Goal: Information Seeking & Learning: Learn about a topic

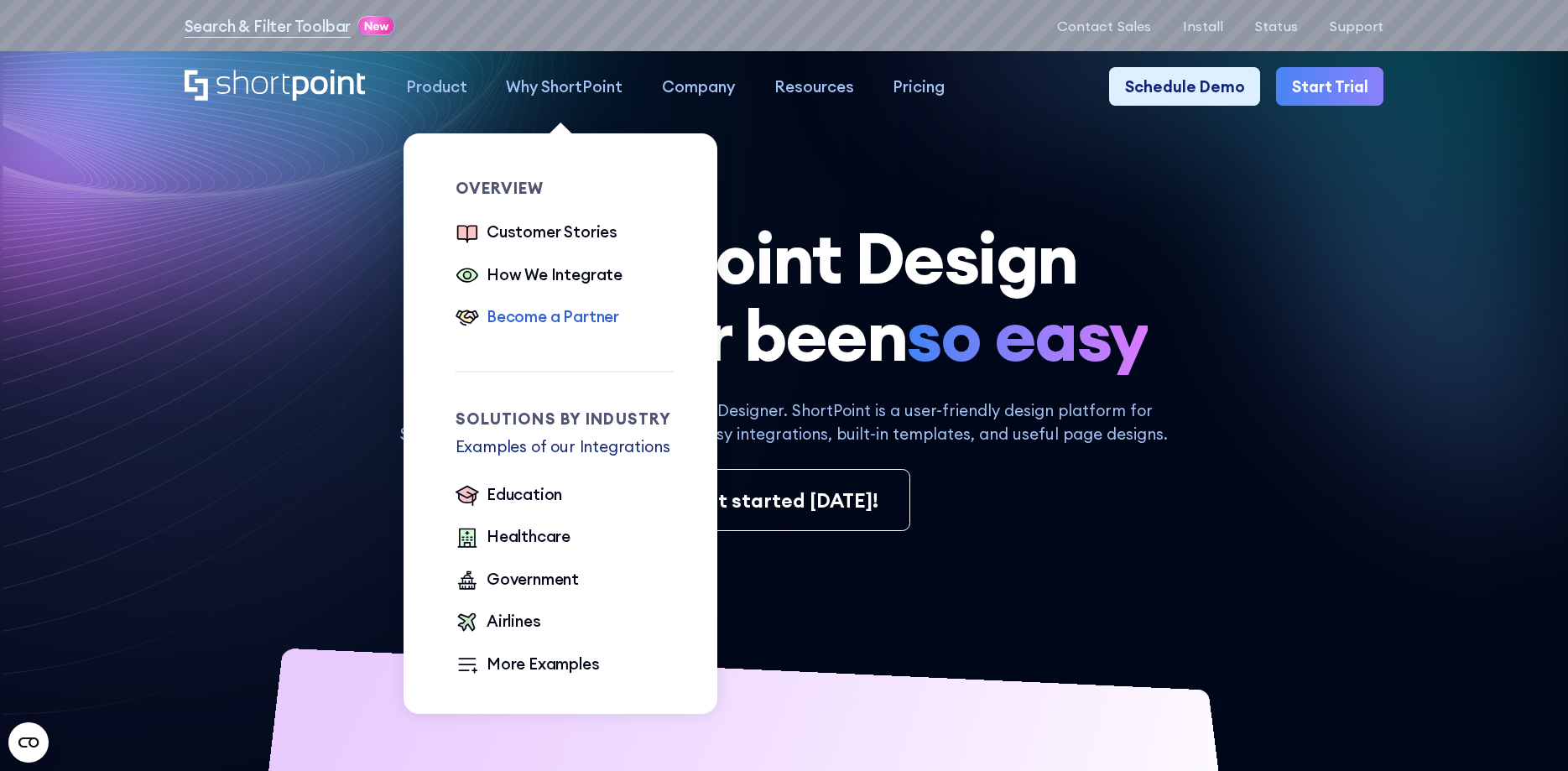
click at [566, 318] on div "Become a Partner" at bounding box center [553, 316] width 133 height 23
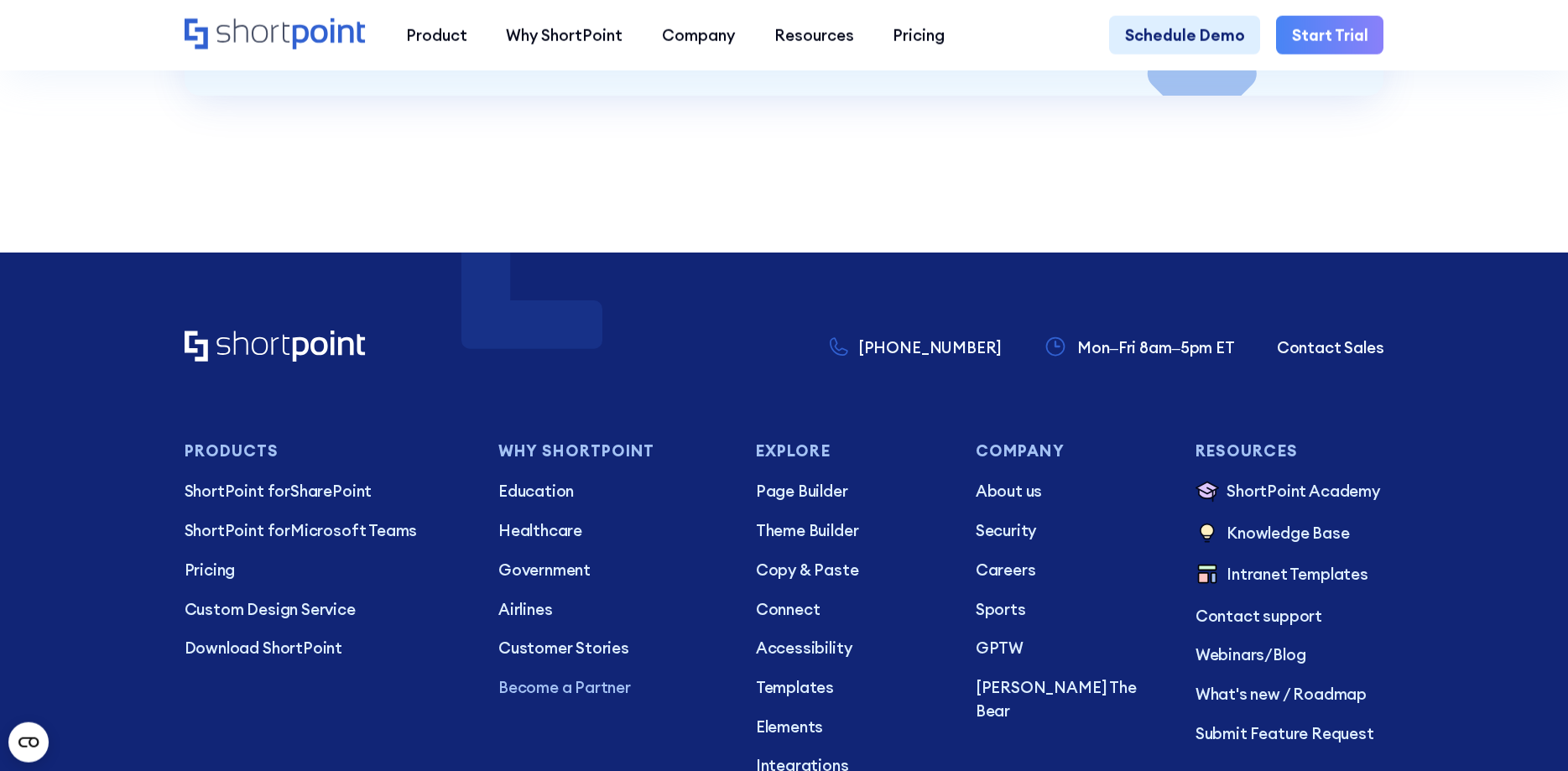
scroll to position [5392, 0]
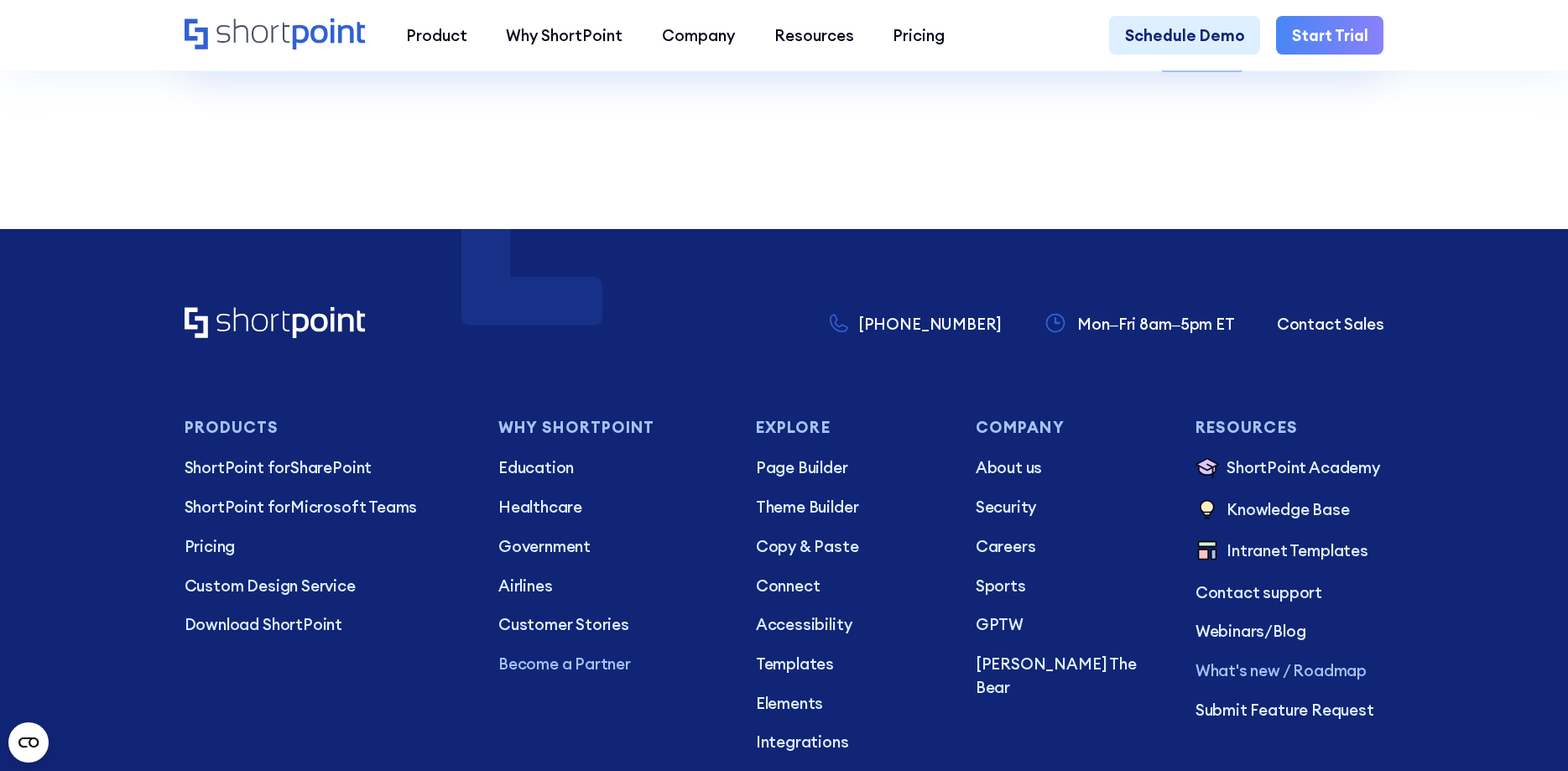
click at [1317, 659] on p "What's new / Roadmap" at bounding box center [1290, 670] width 189 height 23
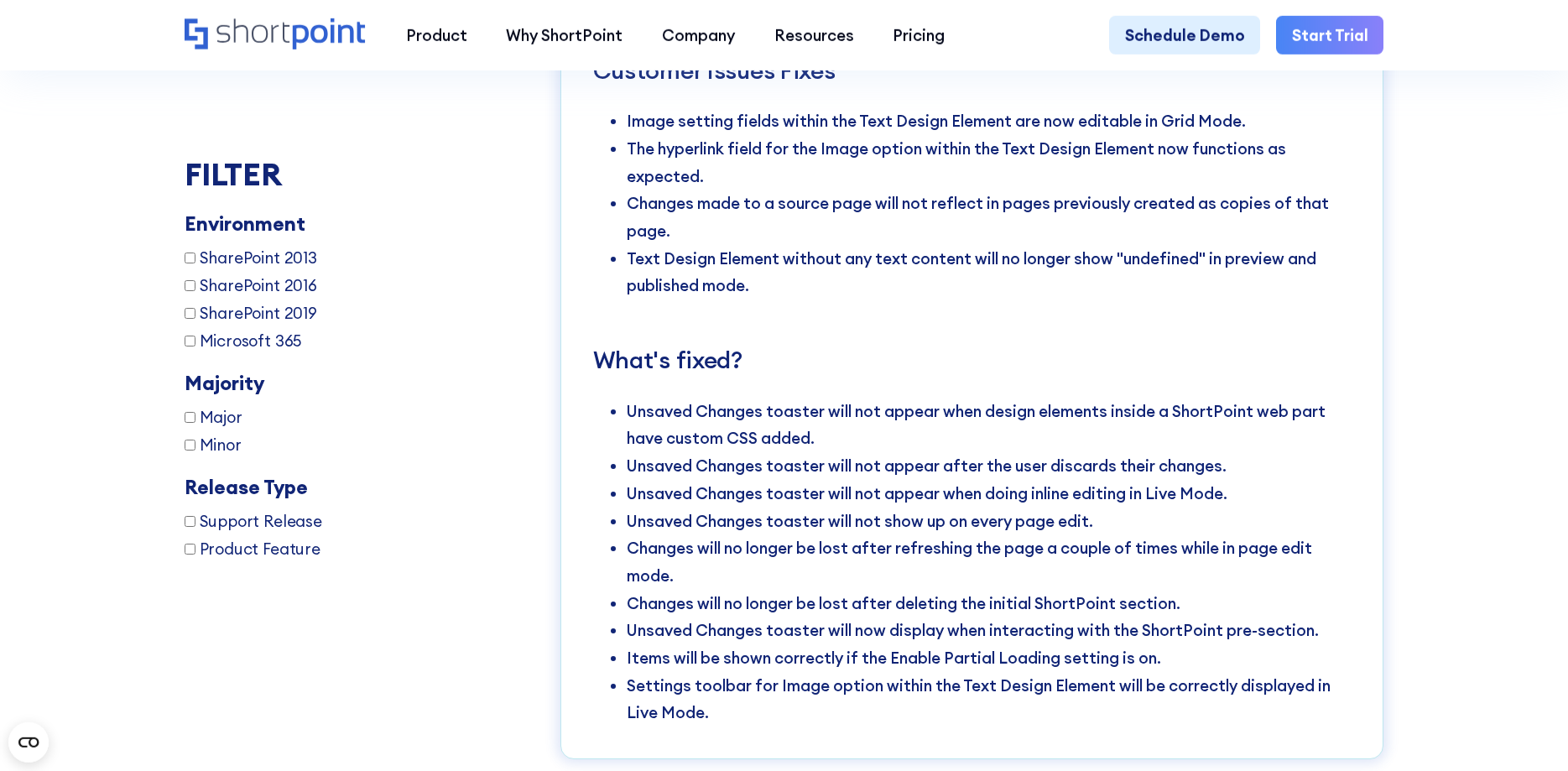
scroll to position [14121, 0]
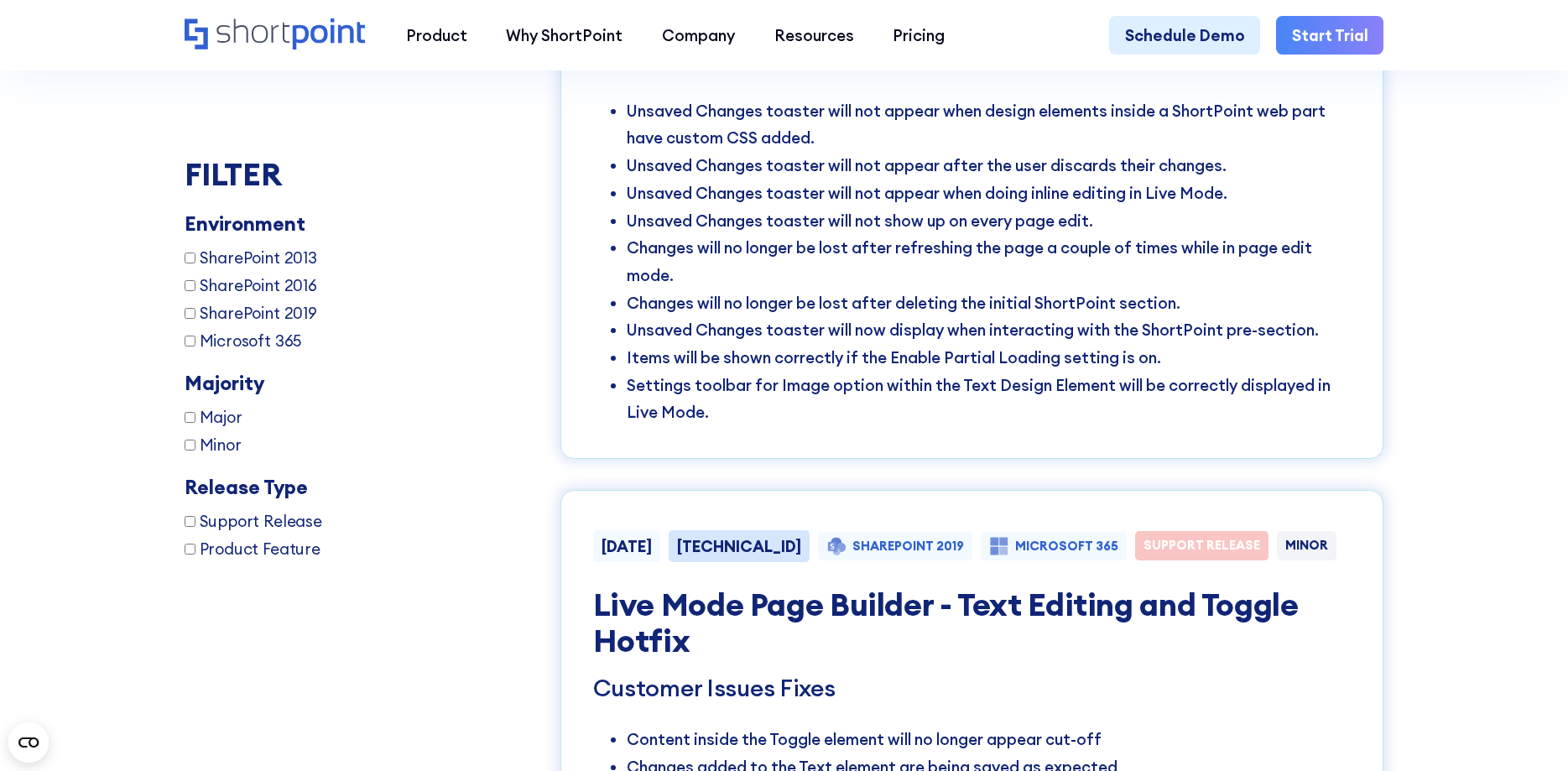
click at [223, 446] on span "Minor" at bounding box center [220, 445] width 42 height 23
click at [195, 446] on input "Minor" at bounding box center [190, 446] width 11 height 11
checkbox input "true"
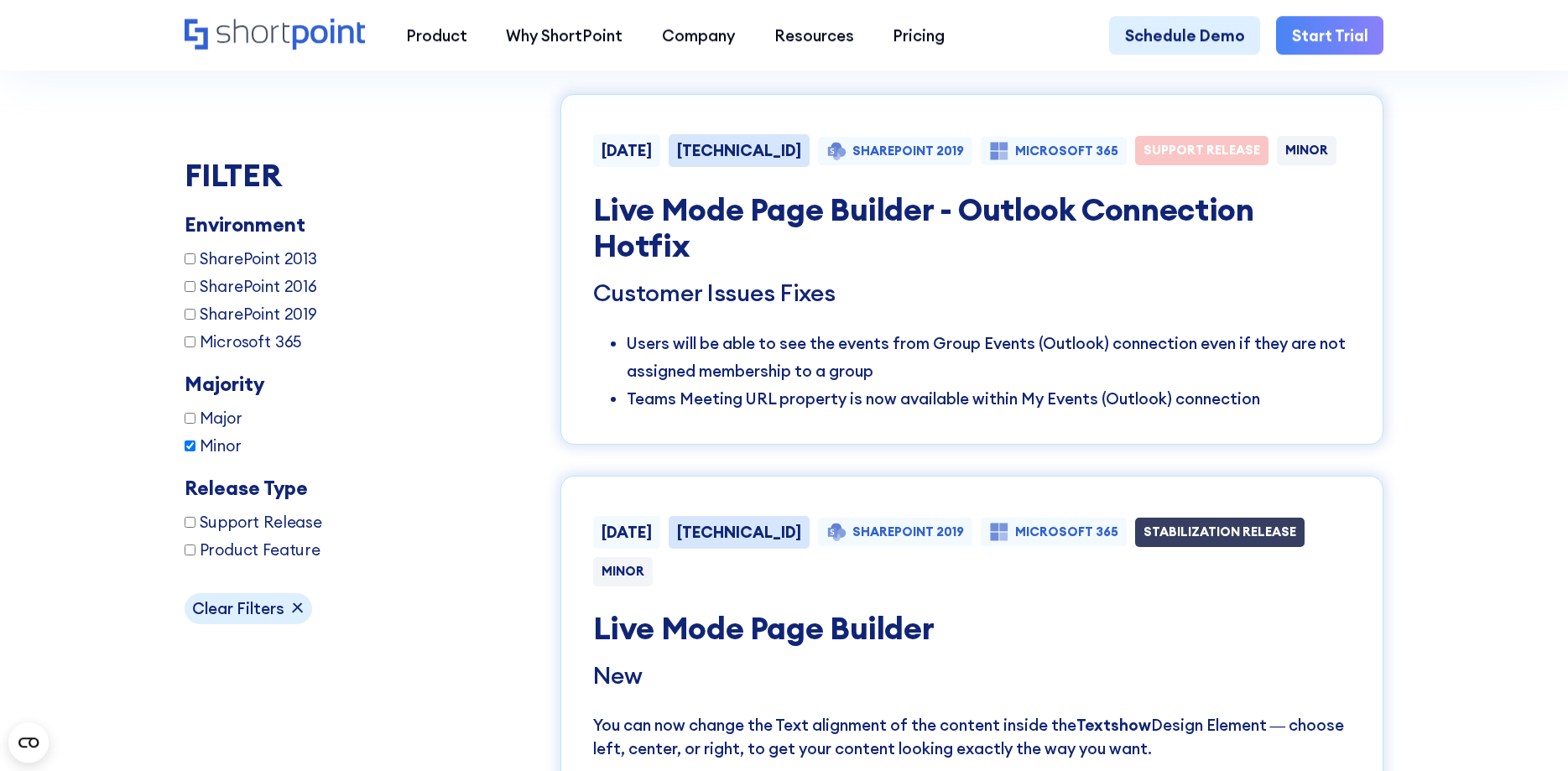
scroll to position [3044, 0]
click at [213, 420] on span "Major" at bounding box center [221, 416] width 43 height 23
click at [195, 420] on input "Major" at bounding box center [190, 417] width 11 height 11
checkbox input "true"
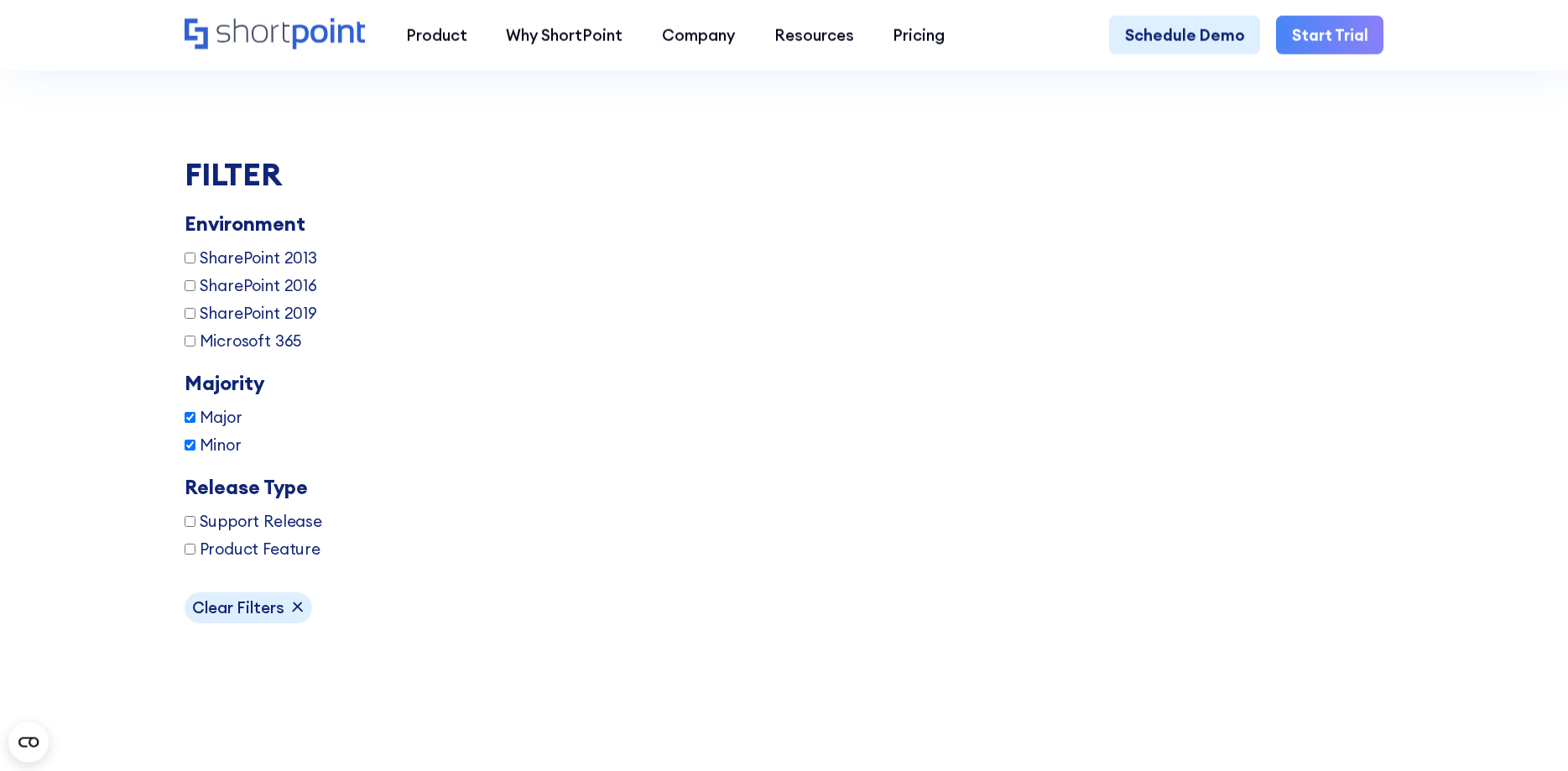
click at [224, 451] on span "Minor" at bounding box center [220, 445] width 42 height 23
click at [195, 451] on input "Minor" at bounding box center [190, 446] width 11 height 11
checkbox input "false"
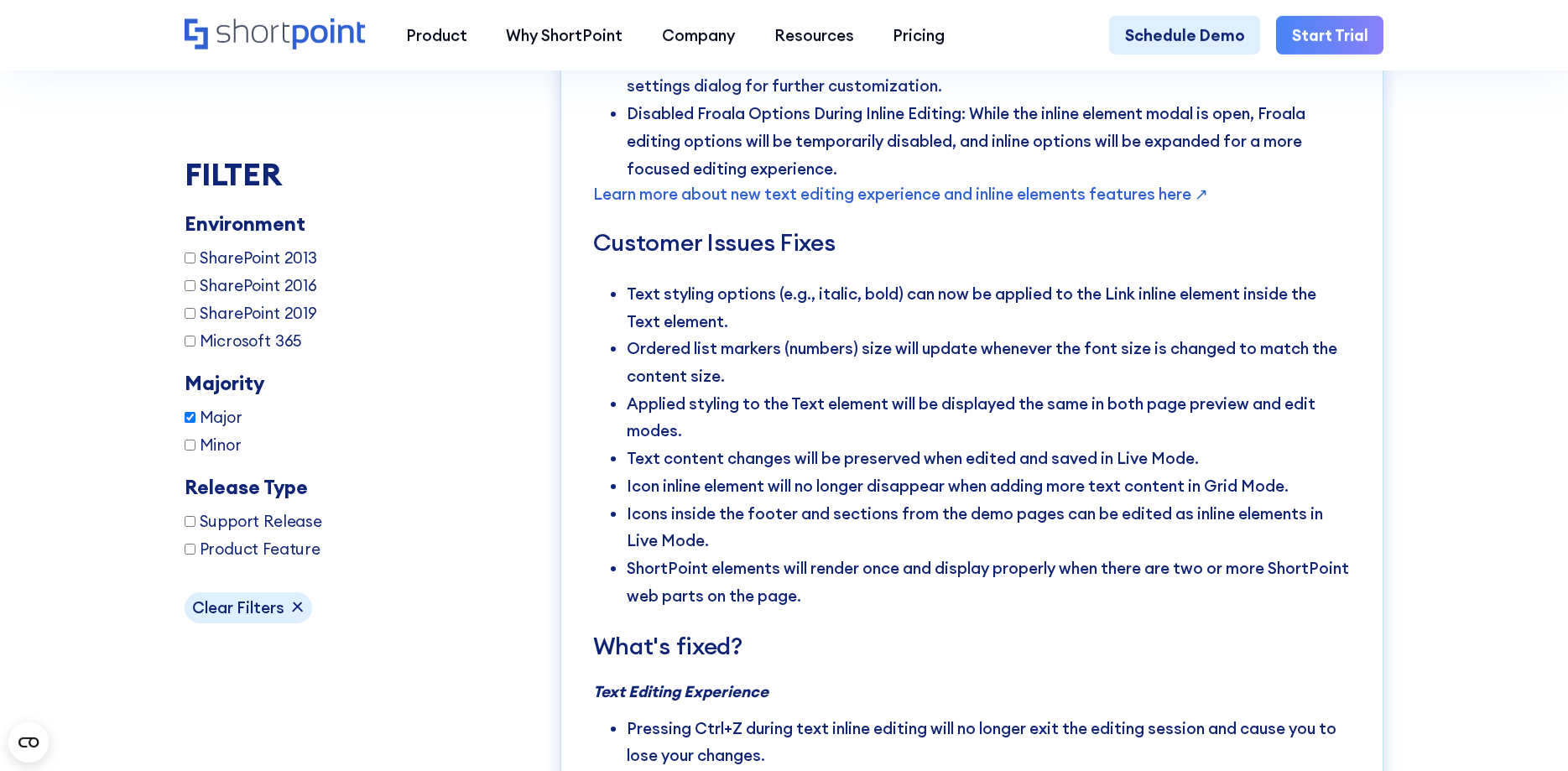
scroll to position [5440, 0]
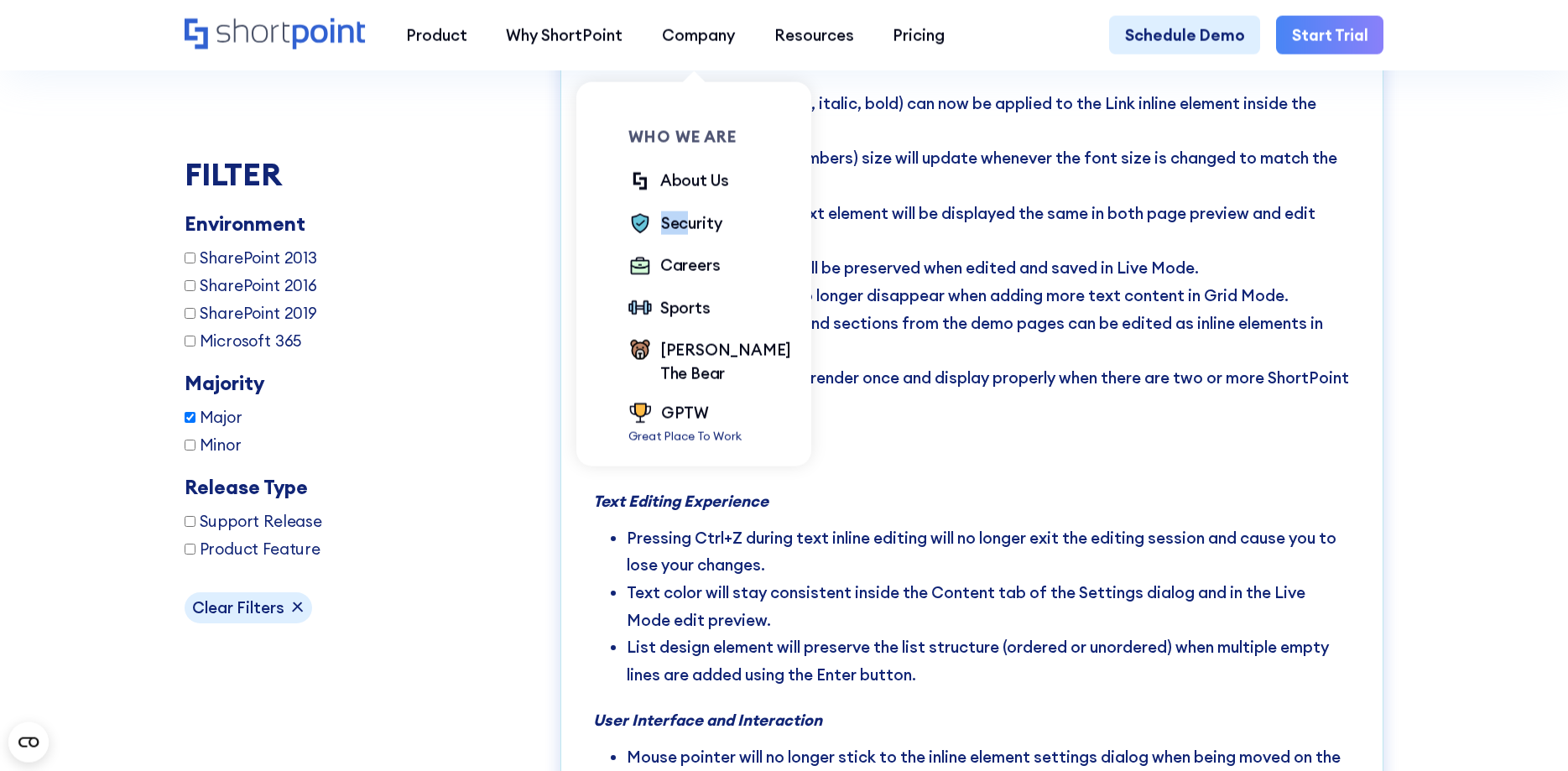
drag, startPoint x: 683, startPoint y: 193, endPoint x: 677, endPoint y: 251, distance: 58.3
click at [685, 229] on div "Who we are About Us Security Careers Sports Kevin The Bear GPTW Great Place To …" at bounding box center [710, 288] width 163 height 316
click at [695, 182] on div "About Us" at bounding box center [695, 180] width 70 height 23
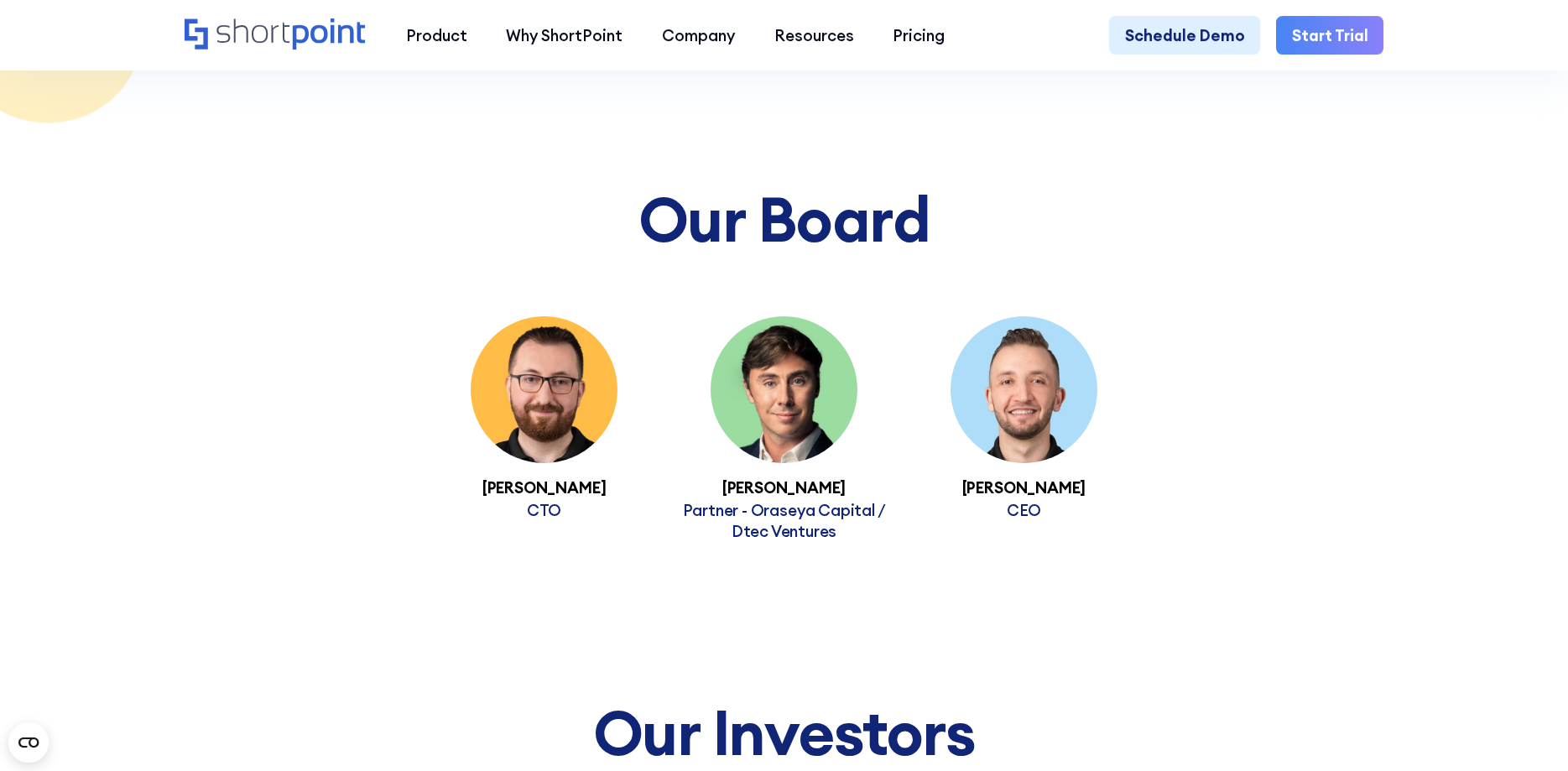
scroll to position [11383, 0]
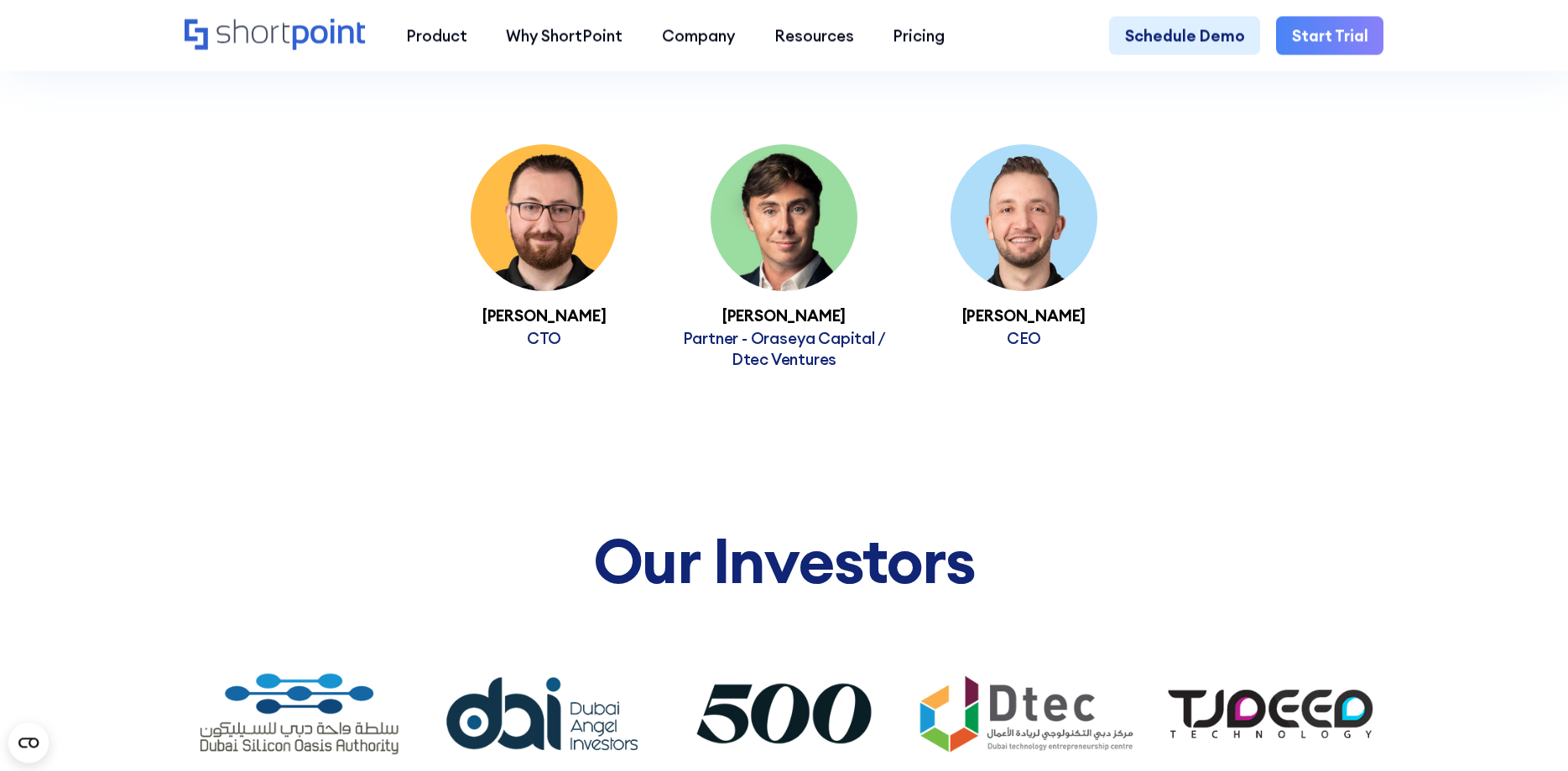
scroll to position [11554, 0]
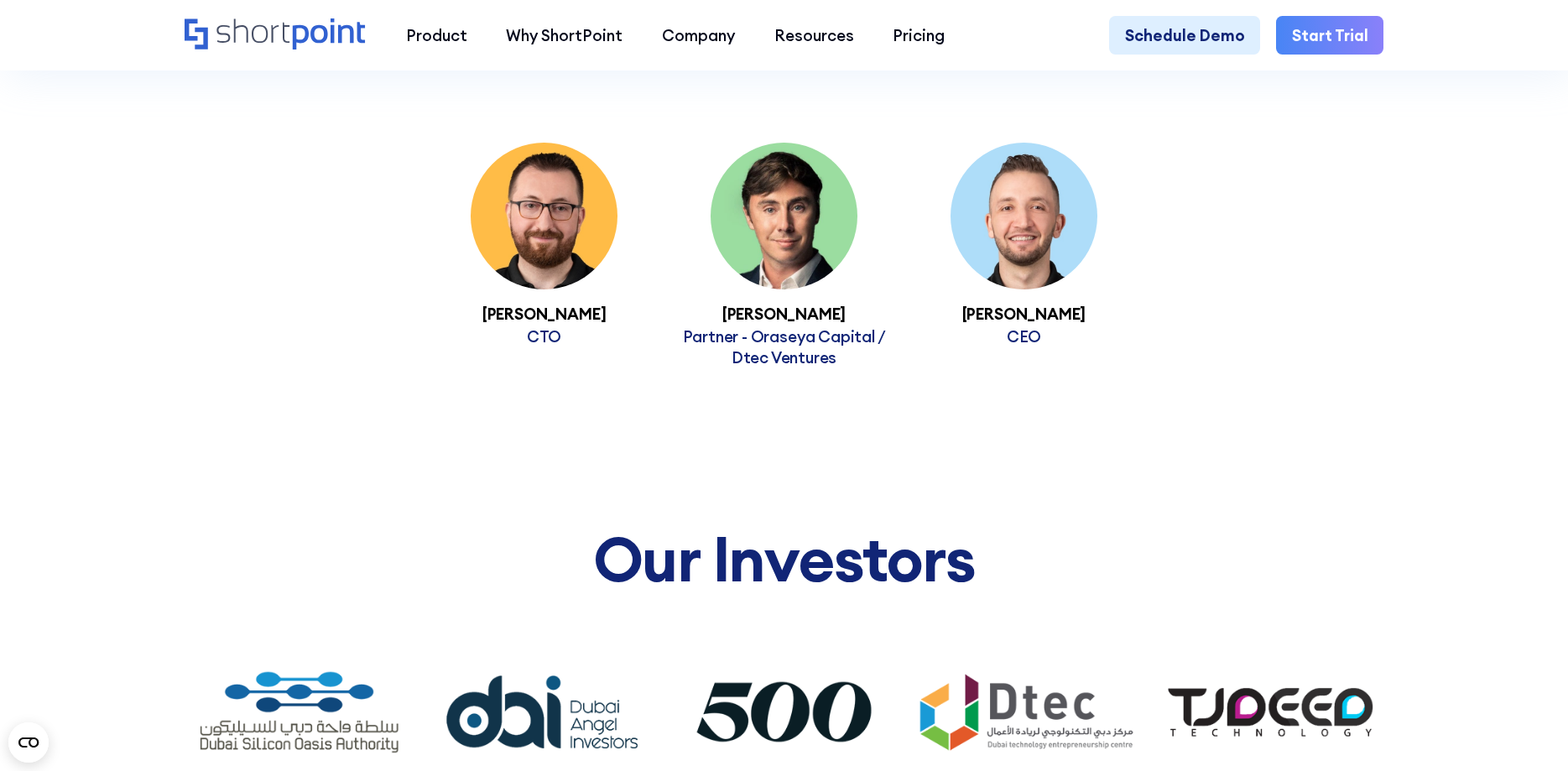
click at [793, 640] on img at bounding box center [784, 711] width 229 height 143
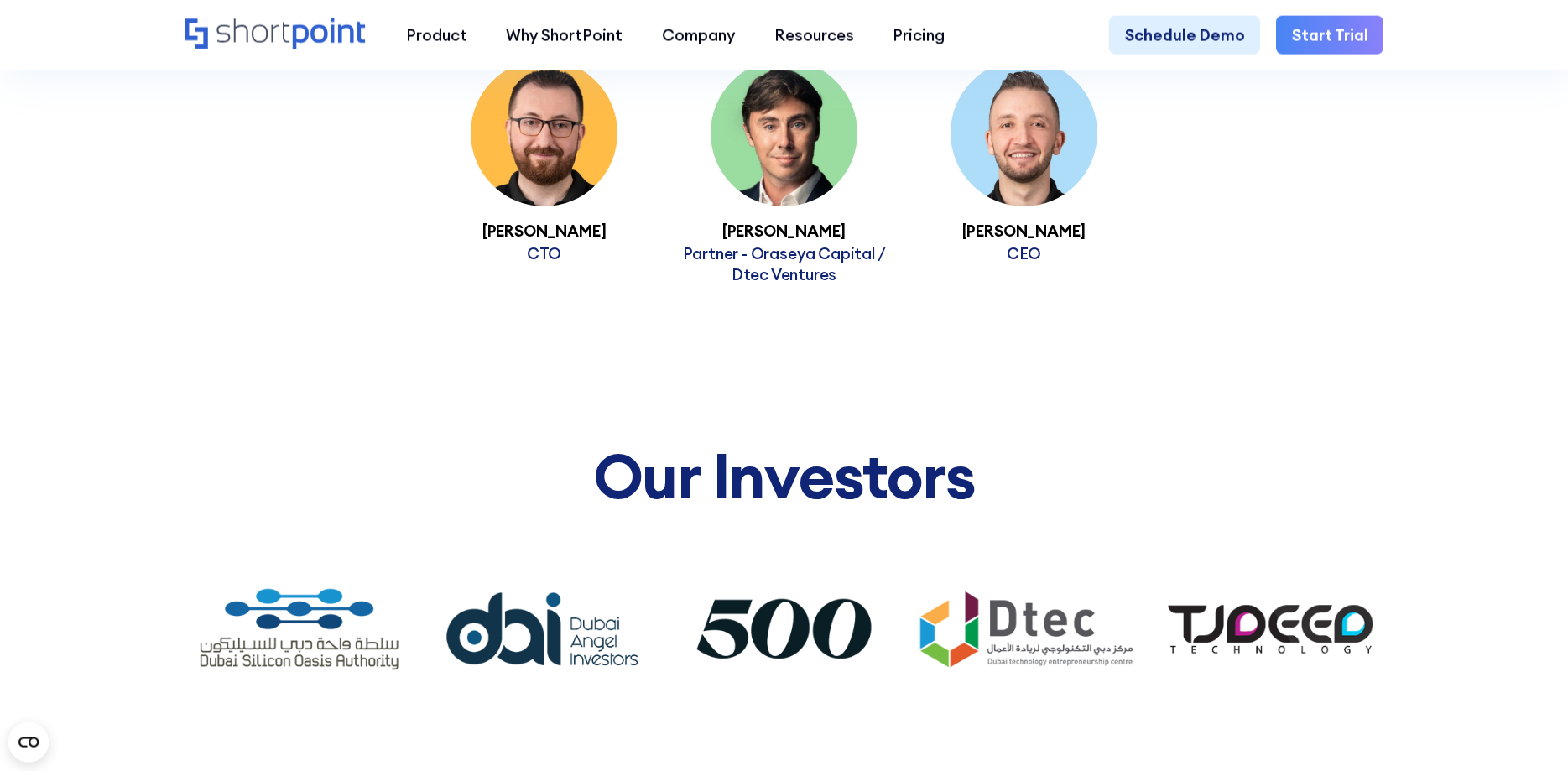
scroll to position [11639, 0]
